Goal: Check status: Check status

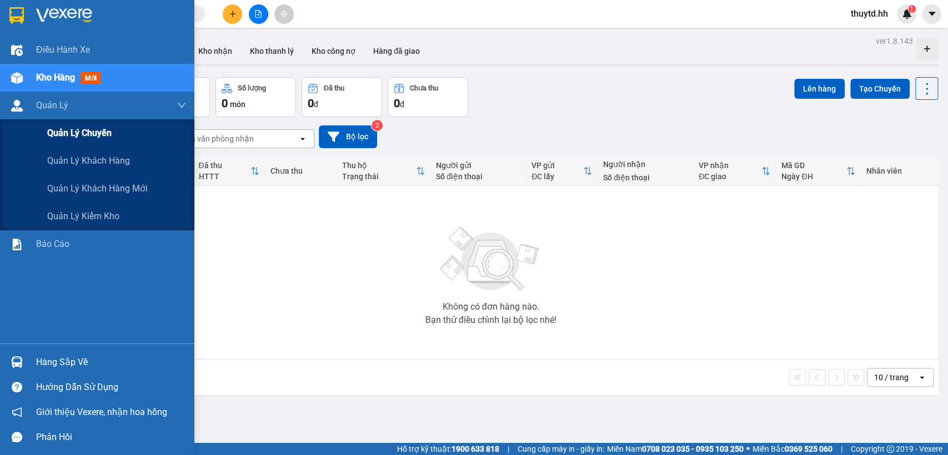
click at [69, 132] on span "Quản lý chuyến" at bounding box center [79, 133] width 64 height 14
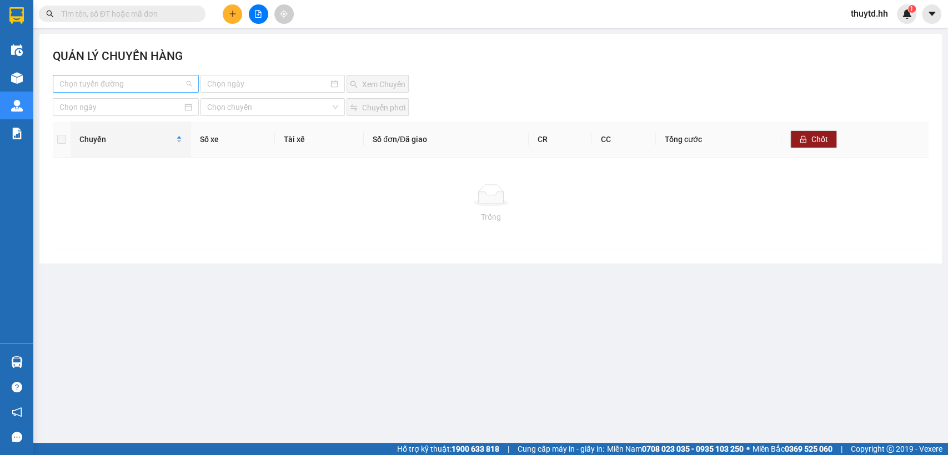
click at [160, 86] on input "search" at bounding box center [121, 84] width 125 height 17
click at [108, 110] on div "Lộc Ninh - [GEOGRAPHIC_DATA]" at bounding box center [137, 106] width 156 height 12
click at [250, 87] on input at bounding box center [267, 84] width 121 height 12
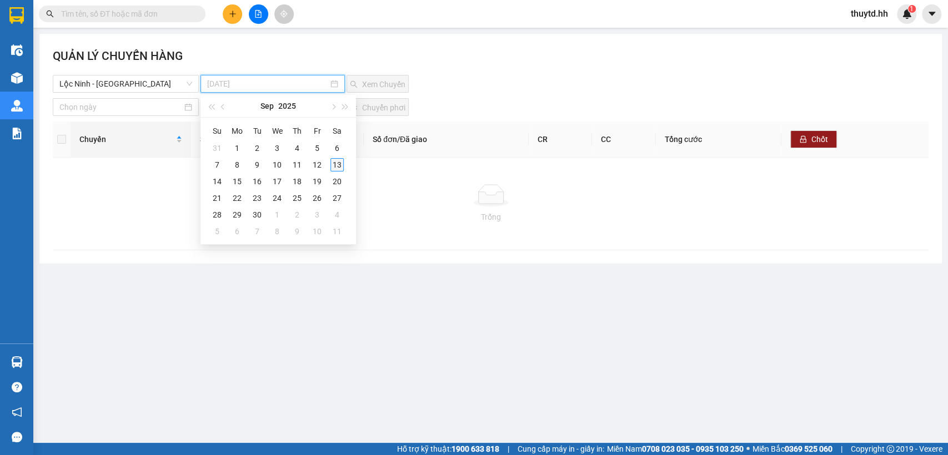
type input "[DATE]"
click at [336, 165] on div "13" at bounding box center [336, 164] width 13 height 13
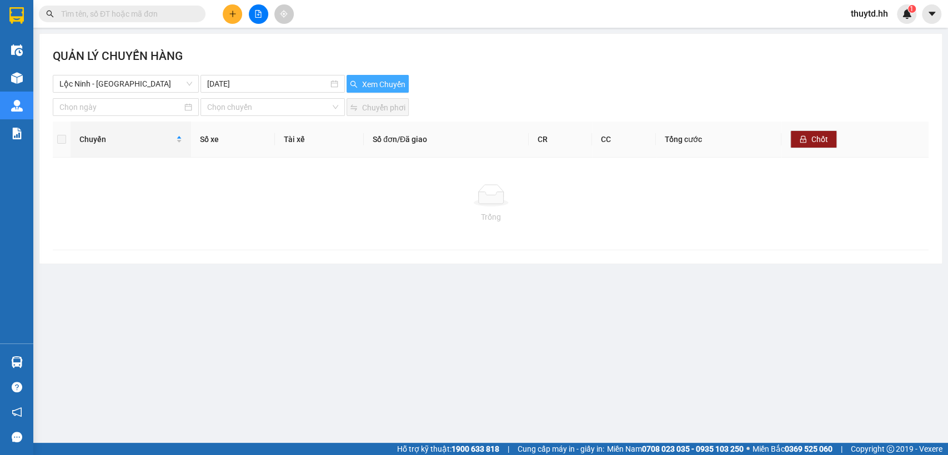
click at [373, 85] on span "Xem Chuyến" at bounding box center [383, 84] width 43 height 12
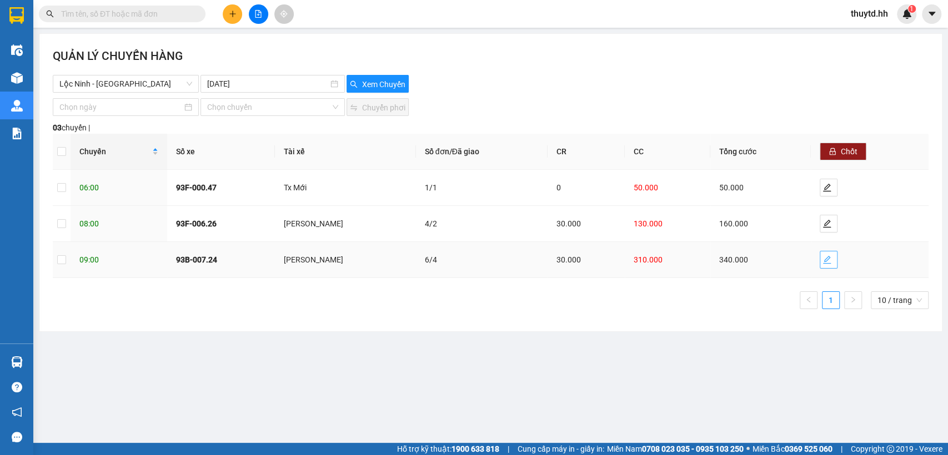
click at [823, 266] on button "button" at bounding box center [829, 260] width 18 height 18
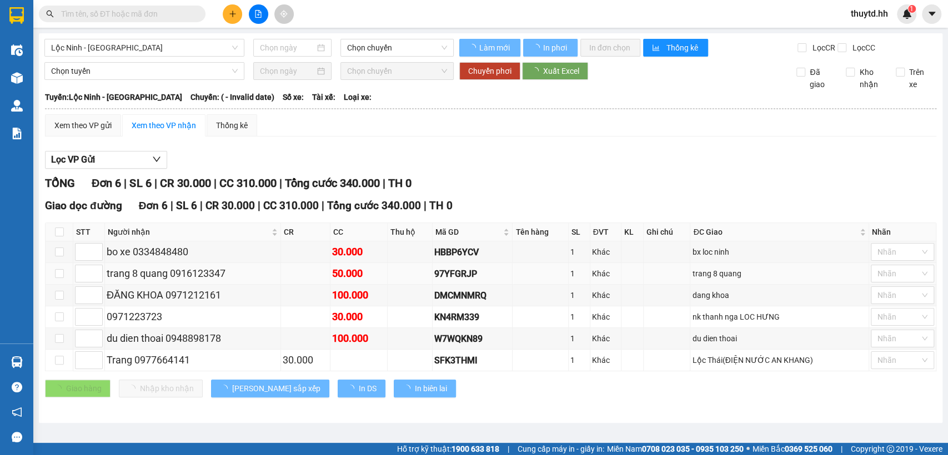
type input "[DATE]"
